Goal: Book appointment/travel/reservation

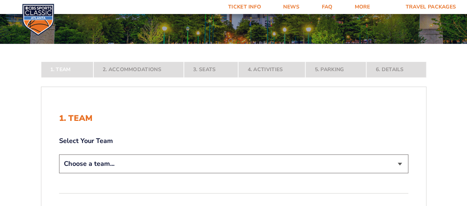
scroll to position [111, 0]
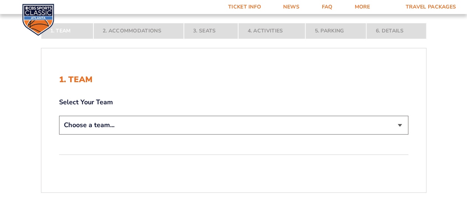
click at [400, 127] on select "Choose a team... [US_STATE] Wildcats [US_STATE] State Buckeyes [US_STATE] Tar H…" at bounding box center [233, 125] width 349 height 19
select select "12756"
click at [59, 135] on select "Choose a team... [US_STATE] Wildcats [US_STATE] State Buckeyes [US_STATE] Tar H…" at bounding box center [233, 125] width 349 height 19
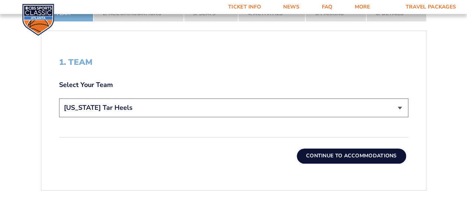
scroll to position [185, 0]
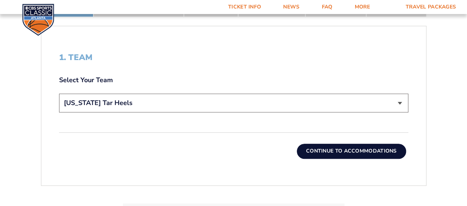
click at [334, 151] on button "Continue To Accommodations" at bounding box center [351, 151] width 109 height 15
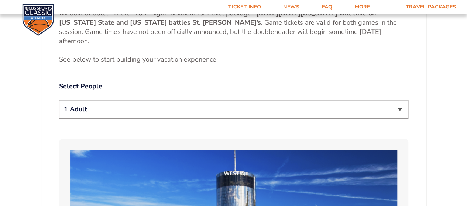
scroll to position [356, 0]
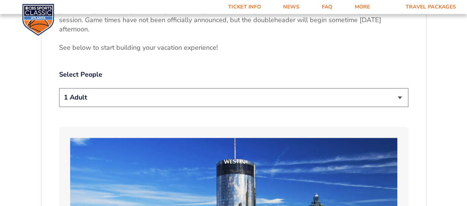
click at [399, 97] on select "1 Adult 2 Adults 3 Adults 4 Adults 2 Adults + 1 Child 2 Adults + 2 Children 2 A…" at bounding box center [233, 97] width 349 height 19
select select "2 Adults"
click at [59, 88] on select "1 Adult 2 Adults 3 Adults 4 Adults 2 Adults + 1 Child 2 Adults + 2 Children 2 A…" at bounding box center [233, 97] width 349 height 19
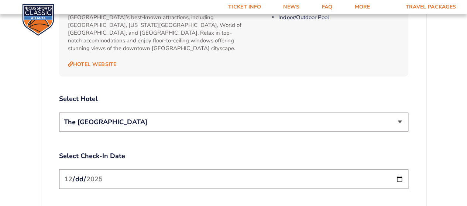
scroll to position [835, 0]
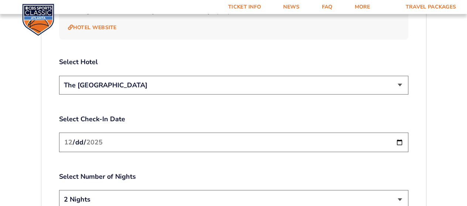
click at [401, 76] on select "The [GEOGRAPHIC_DATA]" at bounding box center [233, 85] width 349 height 19
click at [59, 76] on select "The [GEOGRAPHIC_DATA]" at bounding box center [233, 85] width 349 height 19
click at [399, 134] on input "[DATE]" at bounding box center [233, 143] width 349 height 20
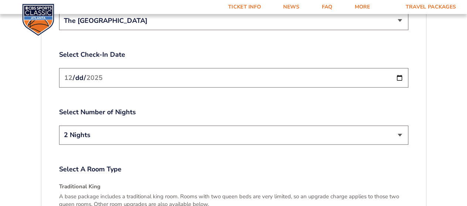
scroll to position [909, 0]
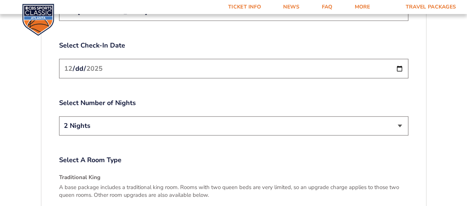
click at [399, 117] on select "2 Nights 3 Nights" at bounding box center [233, 126] width 349 height 19
click at [59, 117] on select "2 Nights 3 Nights" at bounding box center [233, 126] width 349 height 19
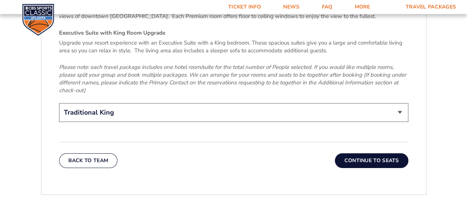
scroll to position [1168, 0]
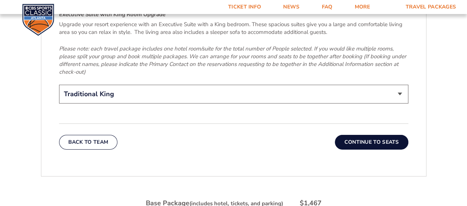
click at [368, 135] on button "Continue To Seats" at bounding box center [371, 142] width 73 height 15
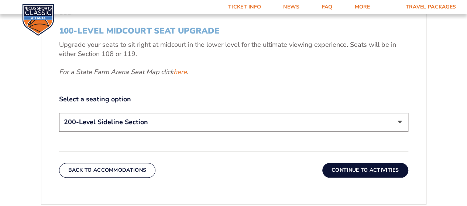
scroll to position [319, 0]
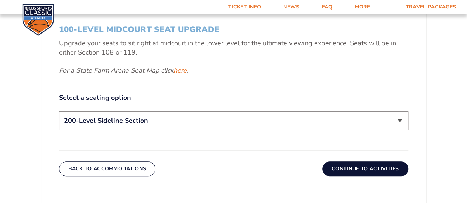
click at [401, 120] on select "200-Level Sideline Section 100-Level Corner Seat Upgrade (+$120 per person) 100…" at bounding box center [233, 120] width 349 height 19
click at [59, 111] on select "200-Level Sideline Section 100-Level Corner Seat Upgrade (+$120 per person) 100…" at bounding box center [233, 120] width 349 height 19
click at [348, 167] on button "Continue To Activities" at bounding box center [365, 169] width 86 height 15
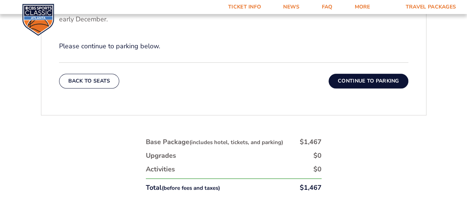
click at [370, 82] on button "Continue To Parking" at bounding box center [368, 81] width 80 height 15
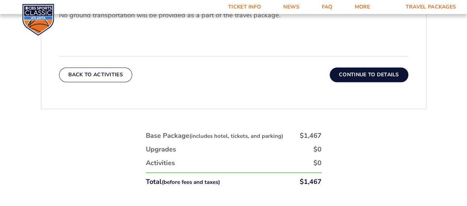
scroll to position [282, 0]
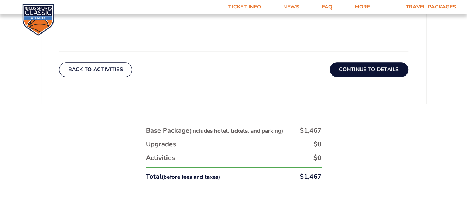
click at [368, 68] on button "Continue To Details" at bounding box center [369, 69] width 79 height 15
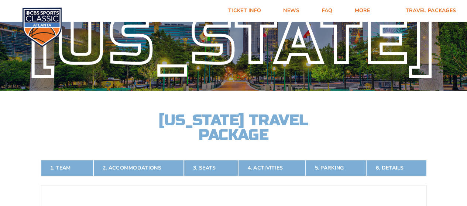
scroll to position [0, 0]
